Goal: Task Accomplishment & Management: Manage account settings

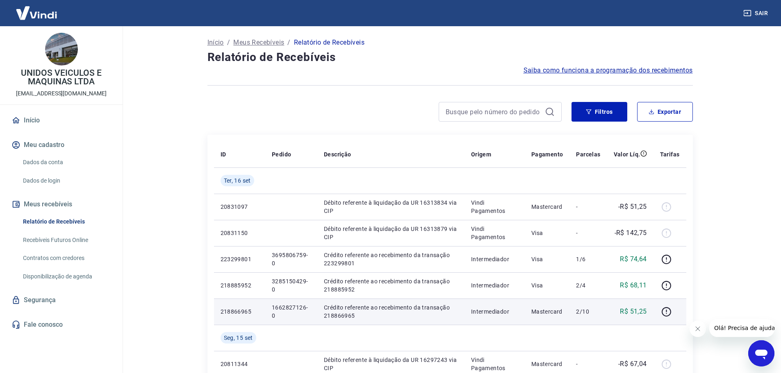
click at [293, 305] on p "1662827126-0" at bounding box center [291, 312] width 39 height 16
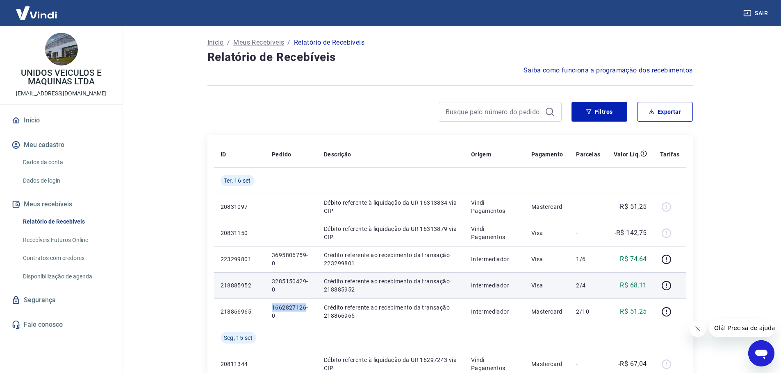
copy p "1662827126"
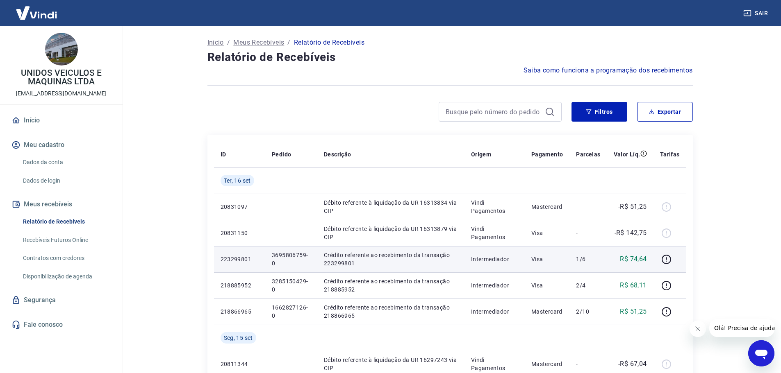
click at [284, 254] on p "3695806759-0" at bounding box center [291, 259] width 39 height 16
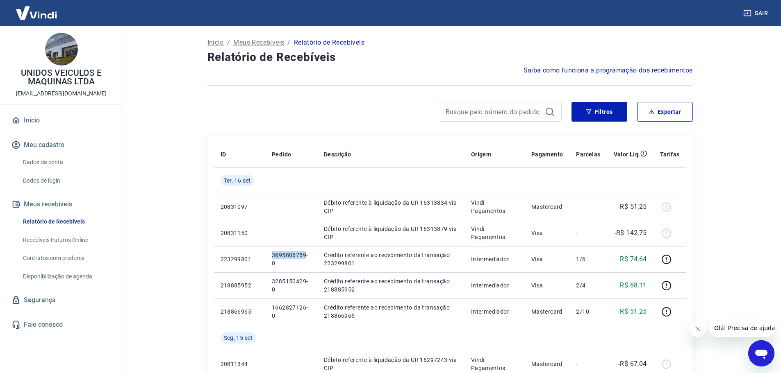
copy p "3695806759"
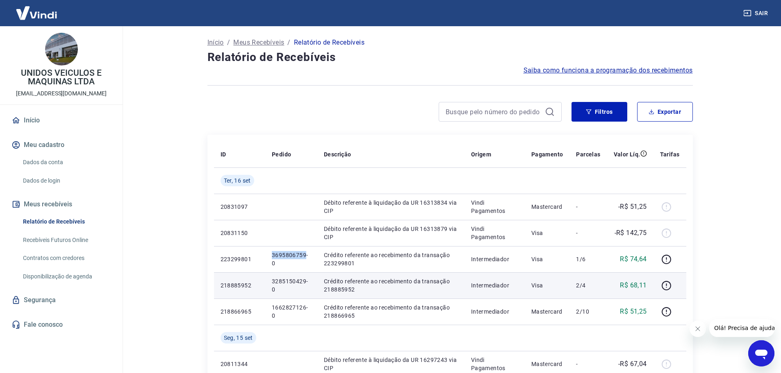
click at [281, 276] on td "3285150429-0" at bounding box center [291, 286] width 52 height 26
click at [291, 281] on p "3285150429-0" at bounding box center [291, 285] width 39 height 16
copy p "3285150429"
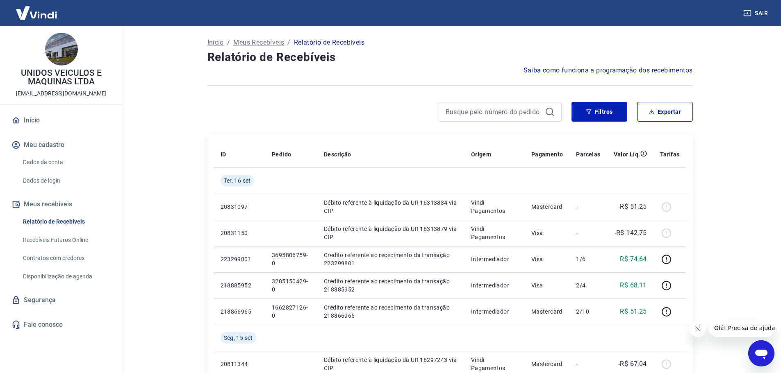
click at [496, 77] on div at bounding box center [449, 85] width 485 height 20
